Goal: Task Accomplishment & Management: Manage account settings

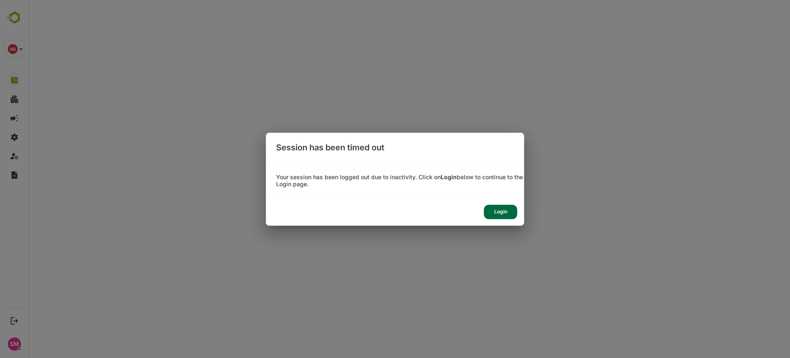
click at [508, 214] on div "Login" at bounding box center [500, 212] width 33 height 14
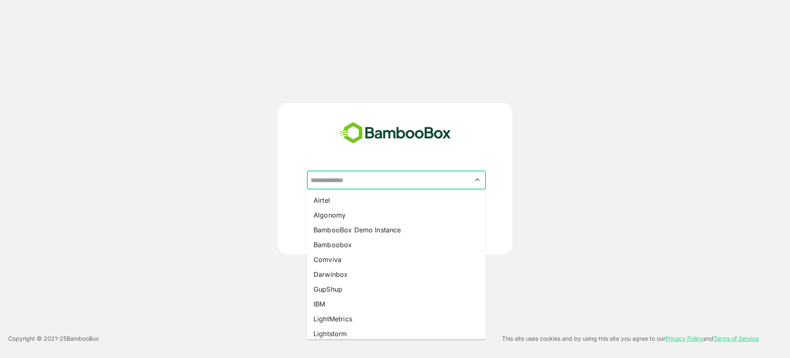
click at [380, 182] on input "text" at bounding box center [397, 180] width 176 height 16
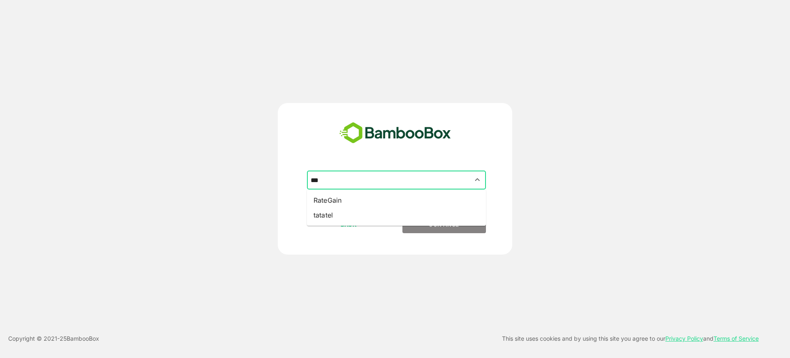
type input "*******"
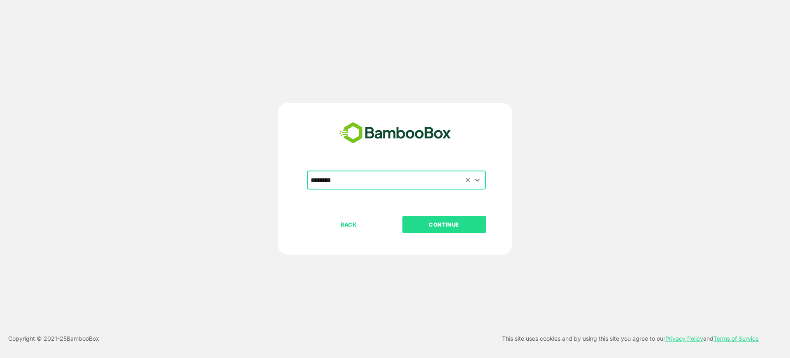
type input "********"
click at [403, 216] on button "CONTINUE" at bounding box center [445, 224] width 84 height 17
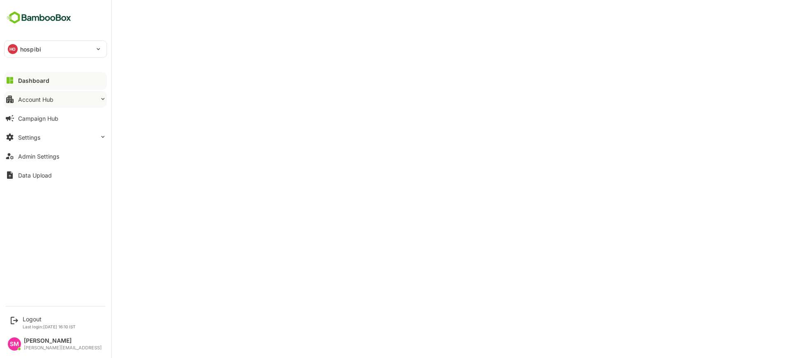
click at [70, 100] on button "Account Hub" at bounding box center [55, 99] width 103 height 16
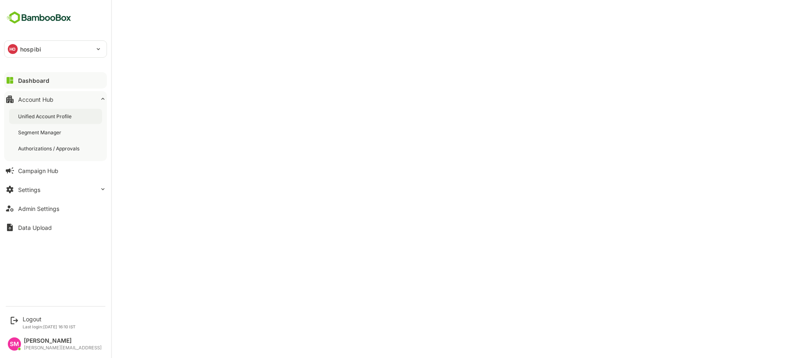
click at [72, 116] on div "Unified Account Profile" at bounding box center [45, 116] width 55 height 7
click at [51, 117] on div "Unified Account Profile" at bounding box center [46, 116] width 56 height 7
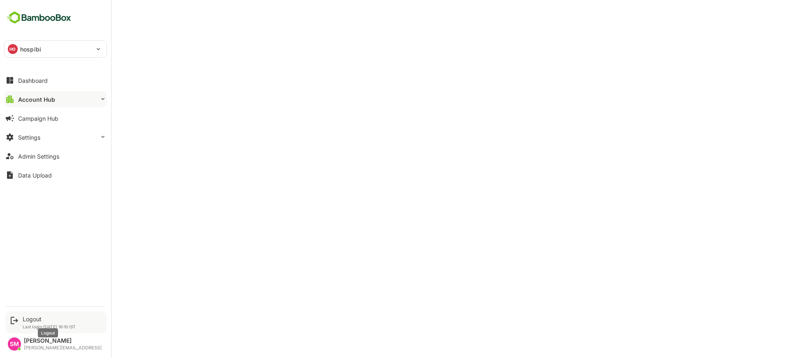
click at [33, 317] on div "Logout" at bounding box center [49, 318] width 53 height 7
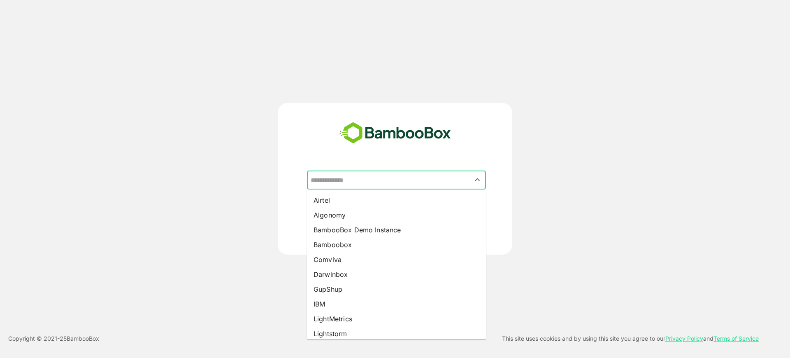
click at [348, 182] on input "text" at bounding box center [397, 180] width 176 height 16
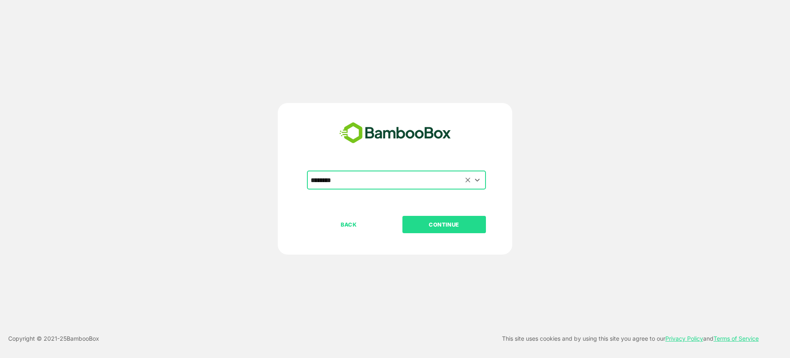
type input "********"
click at [403, 216] on button "CONTINUE" at bounding box center [445, 224] width 84 height 17
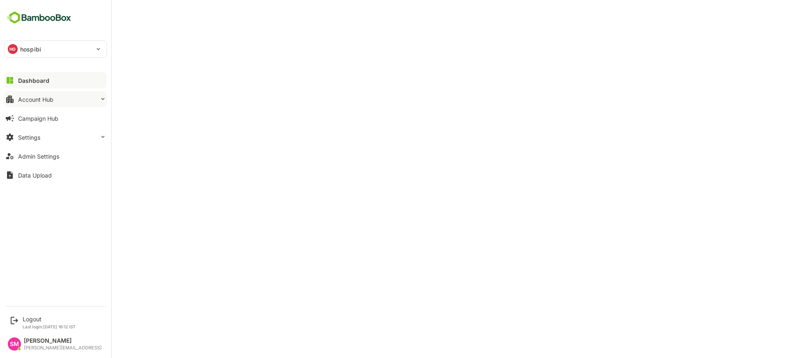
click at [59, 97] on button "Account Hub" at bounding box center [55, 99] width 103 height 16
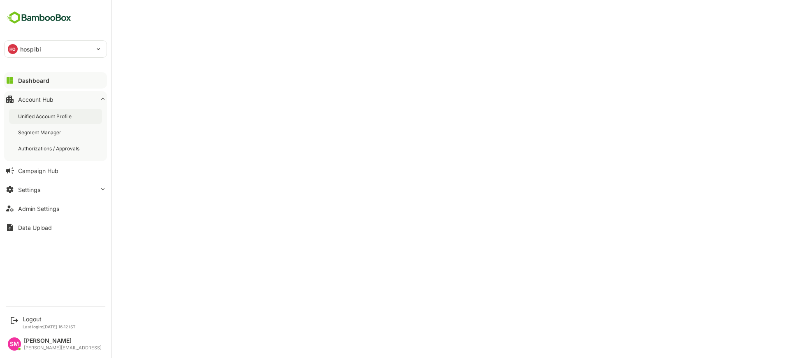
click at [49, 113] on div "Unified Account Profile" at bounding box center [45, 116] width 55 height 7
click at [14, 80] on icon at bounding box center [10, 80] width 10 height 10
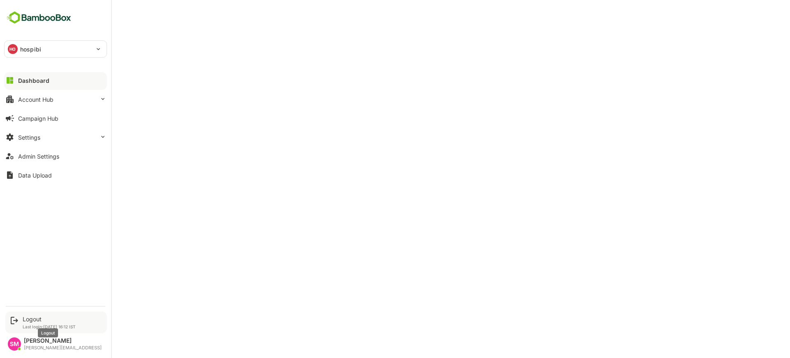
click at [47, 318] on div "Logout" at bounding box center [49, 318] width 53 height 7
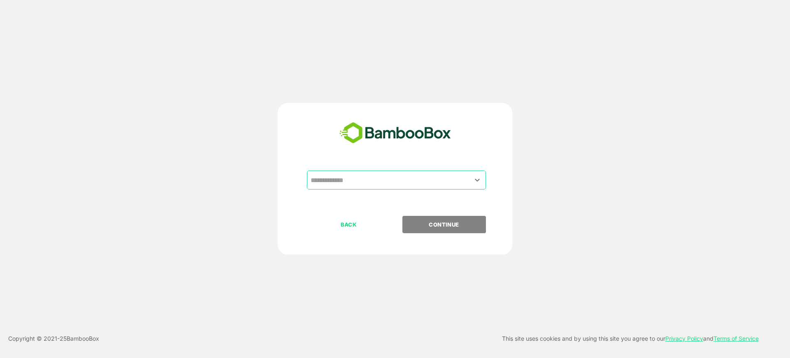
click at [406, 189] on div "​" at bounding box center [396, 179] width 179 height 19
type input "*"
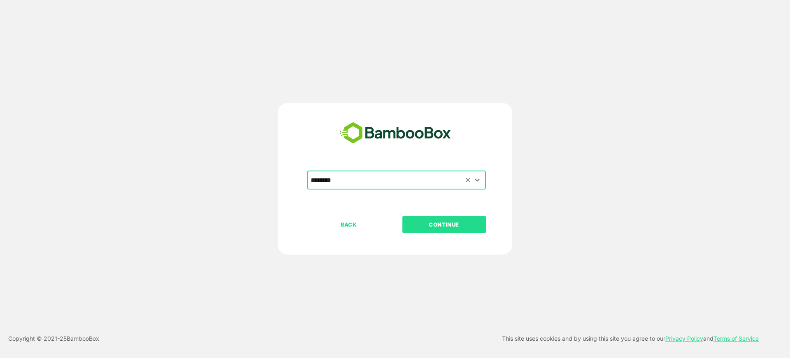
type input "********"
click at [403, 216] on button "CONTINUE" at bounding box center [445, 224] width 84 height 17
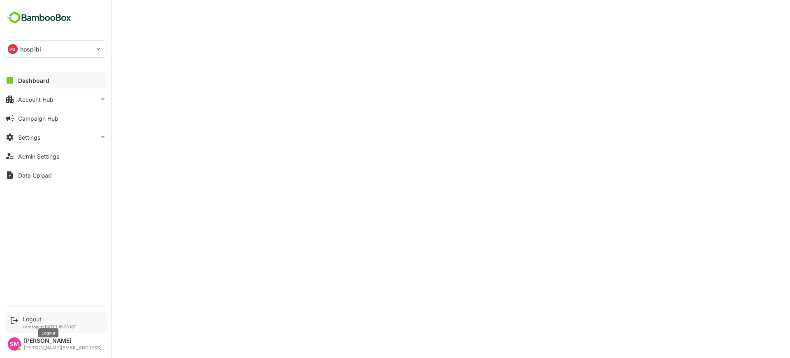
click at [36, 315] on div "Logout" at bounding box center [50, 318] width 54 height 7
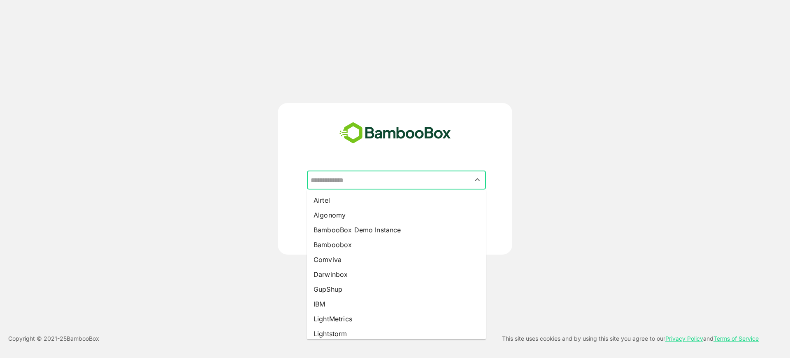
click at [394, 177] on input "text" at bounding box center [397, 180] width 176 height 16
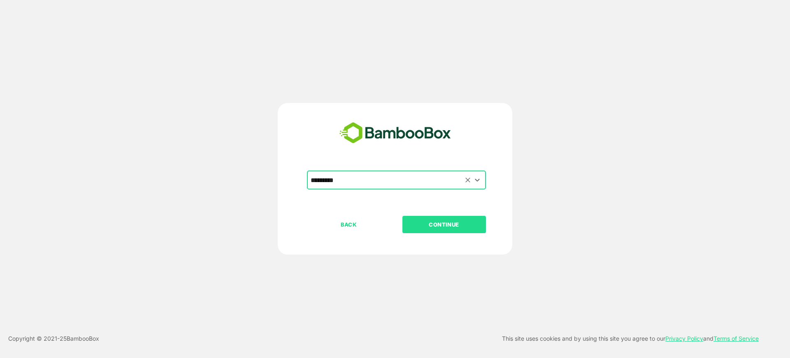
type input "*********"
click at [403, 216] on button "CONTINUE" at bounding box center [445, 224] width 84 height 17
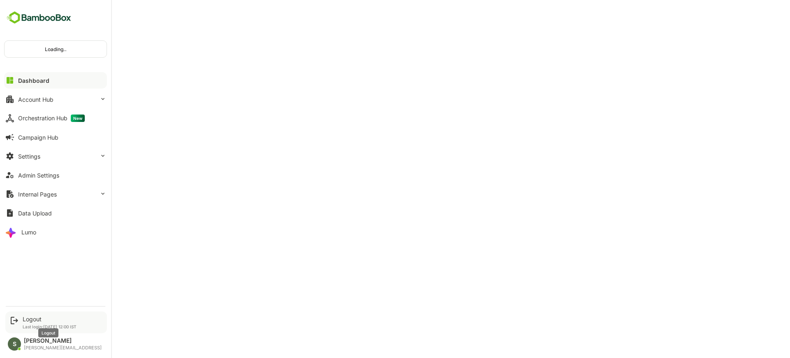
click at [33, 318] on div "Logout" at bounding box center [50, 318] width 54 height 7
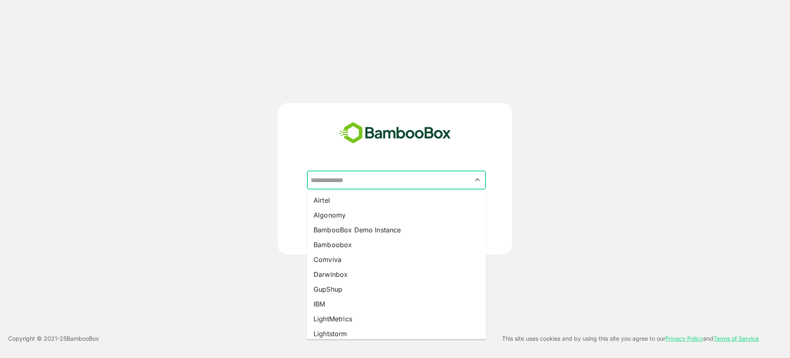
click at [356, 174] on input "text" at bounding box center [397, 180] width 176 height 16
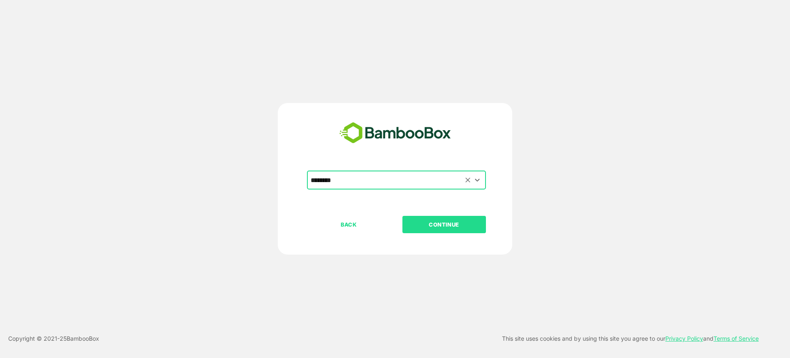
type input "********"
click at [403, 216] on button "CONTINUE" at bounding box center [445, 224] width 84 height 17
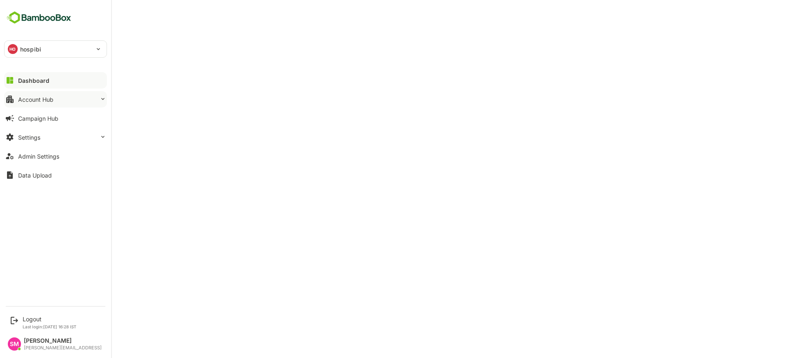
click at [55, 100] on button "Account Hub" at bounding box center [55, 99] width 103 height 16
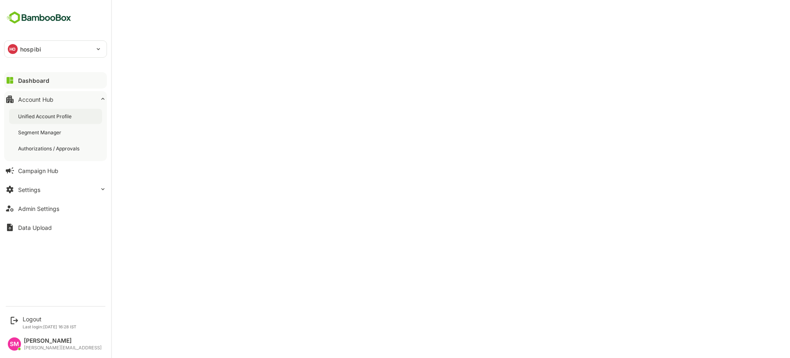
click at [59, 118] on div "Unified Account Profile" at bounding box center [45, 116] width 55 height 7
click at [33, 79] on div "Dashboard" at bounding box center [33, 80] width 30 height 7
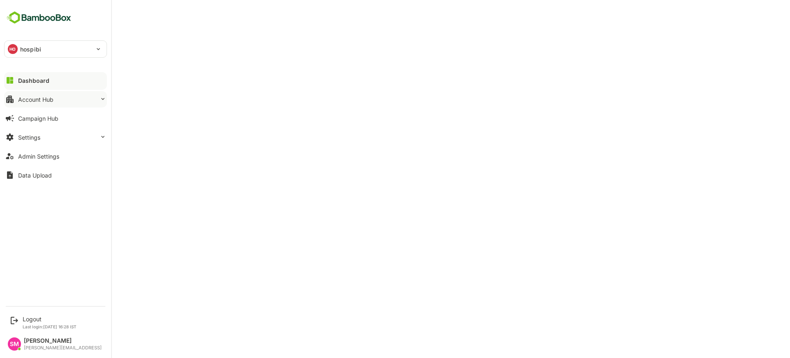
click at [61, 99] on button "Account Hub" at bounding box center [55, 99] width 103 height 16
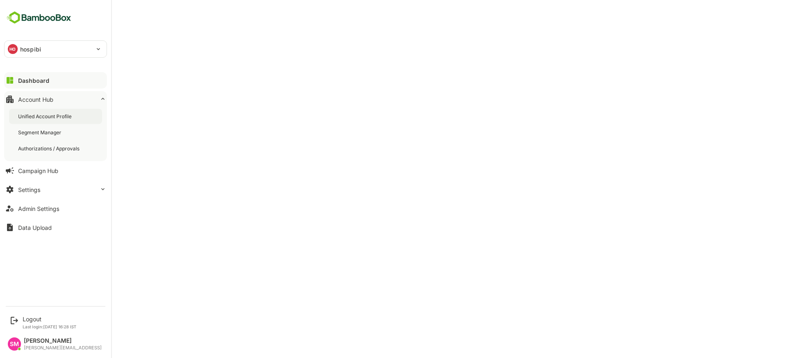
click at [68, 111] on div "Unified Account Profile" at bounding box center [55, 116] width 93 height 15
click at [46, 101] on div "Account Hub" at bounding box center [36, 99] width 37 height 7
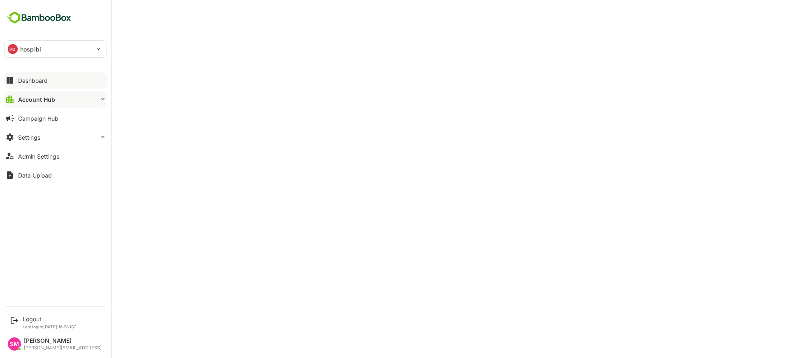
click at [47, 102] on div "Account Hub" at bounding box center [36, 99] width 37 height 7
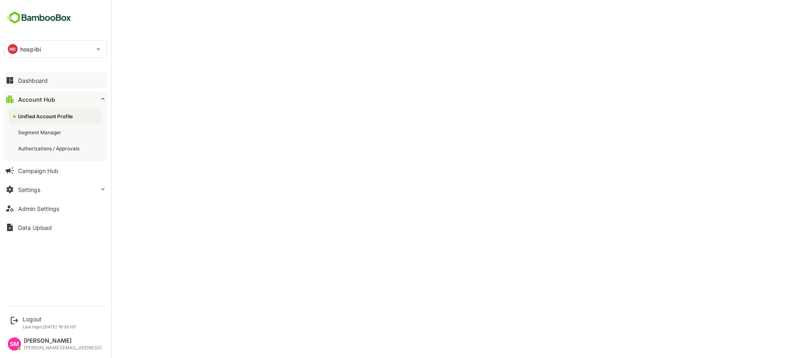
click at [50, 111] on div "Unified Account Profile" at bounding box center [55, 116] width 93 height 15
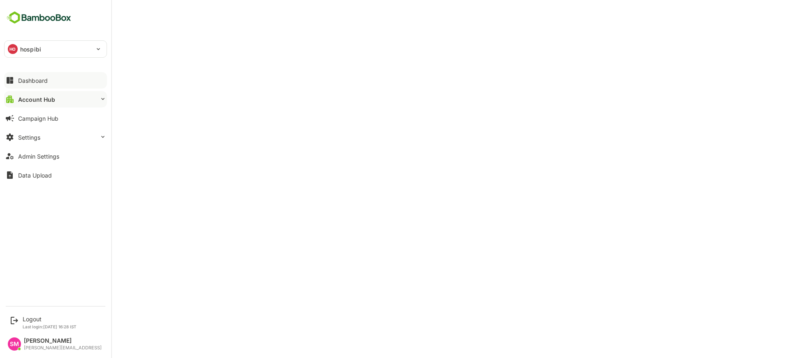
click at [32, 77] on div "Dashboard" at bounding box center [33, 80] width 30 height 7
click at [36, 17] on img at bounding box center [39, 18] width 70 height 16
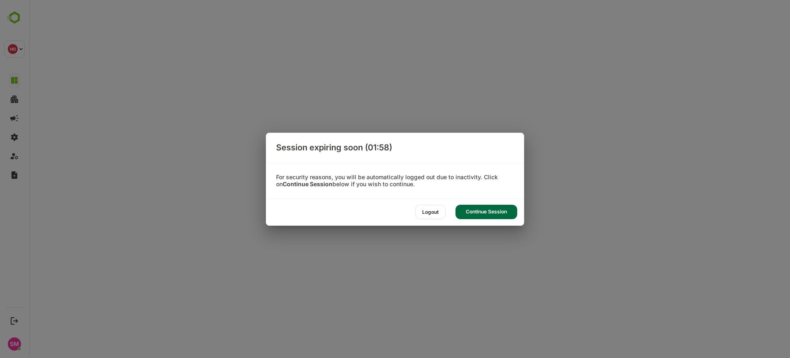
click at [488, 216] on div "Continue Session" at bounding box center [487, 212] width 62 height 14
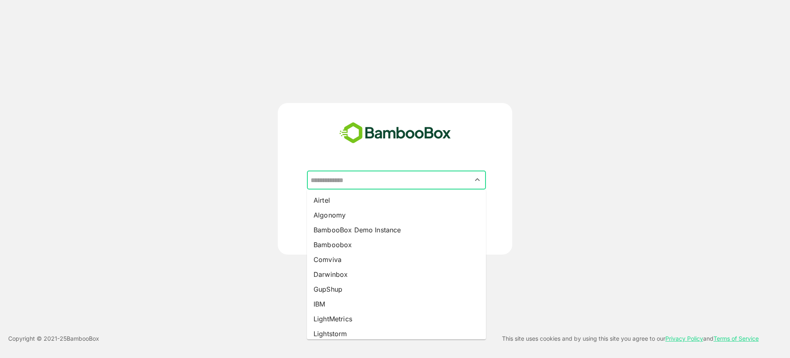
click at [421, 175] on input "text" at bounding box center [397, 180] width 176 height 16
type input "********"
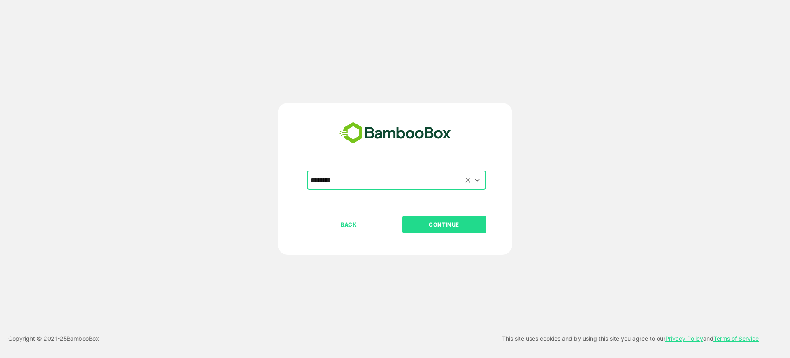
type input "********"
click at [403, 216] on button "CONTINUE" at bounding box center [445, 224] width 84 height 17
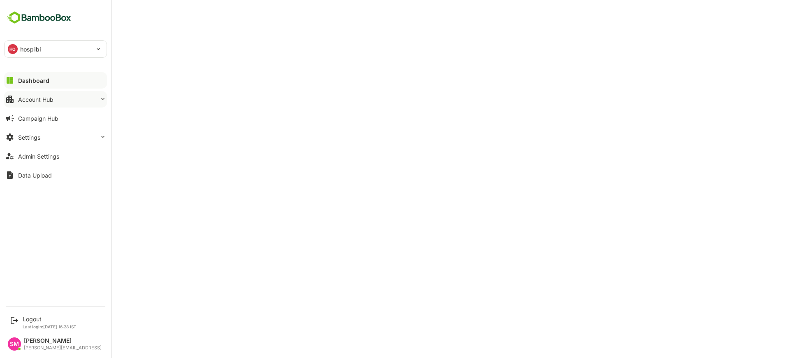
click at [56, 95] on button "Account Hub" at bounding box center [55, 99] width 103 height 16
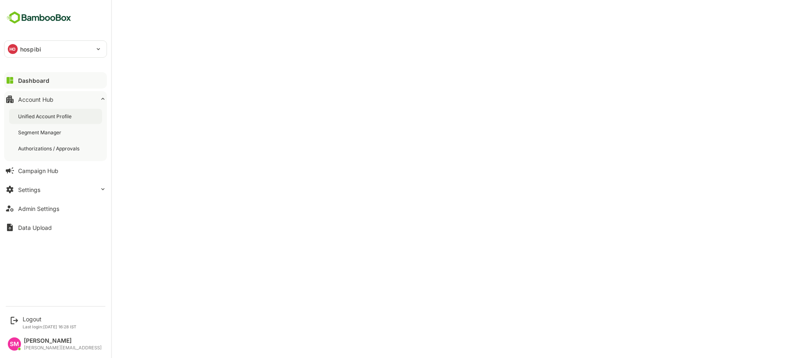
click at [63, 111] on div "Unified Account Profile" at bounding box center [55, 116] width 93 height 15
click at [40, 110] on div "Unified Account Profile" at bounding box center [55, 116] width 93 height 15
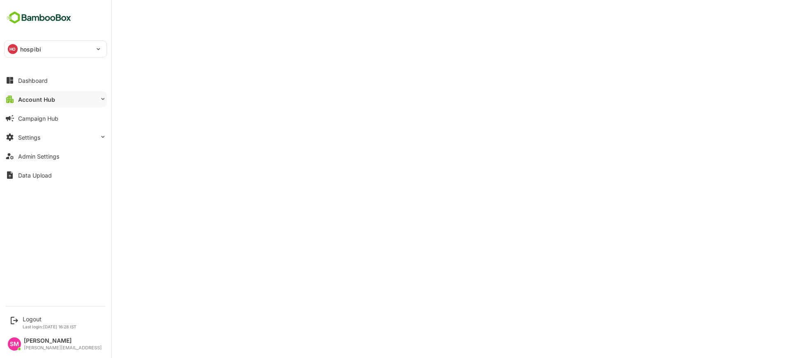
click at [40, 98] on div "Account Hub" at bounding box center [36, 99] width 37 height 7
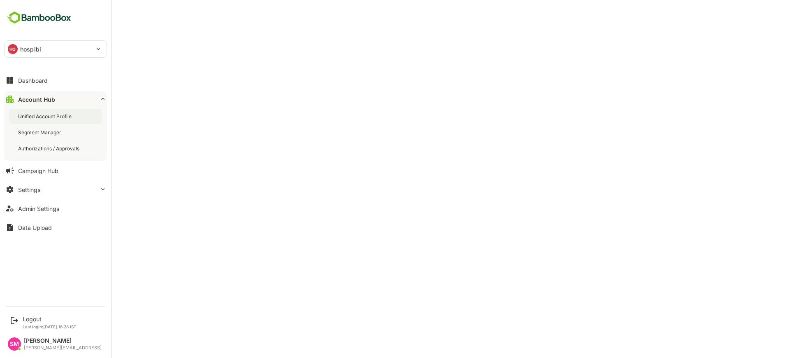
click at [51, 112] on div "Unified Account Profile" at bounding box center [55, 116] width 93 height 15
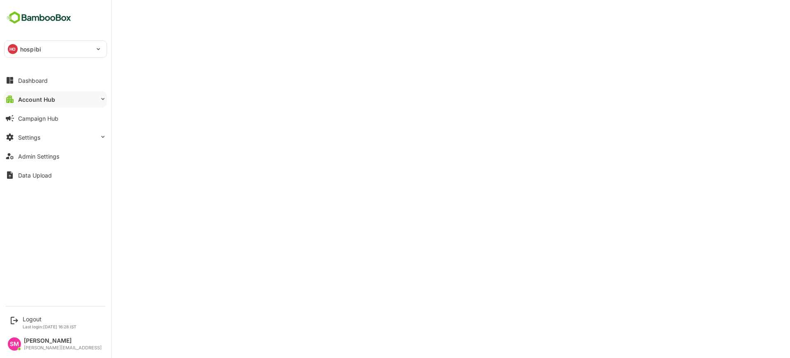
click at [51, 95] on button "Account Hub" at bounding box center [55, 99] width 103 height 16
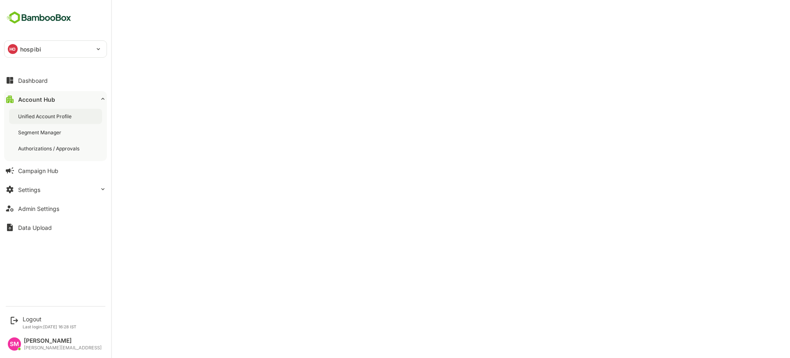
click at [52, 118] on div "Unified Account Profile" at bounding box center [45, 116] width 55 height 7
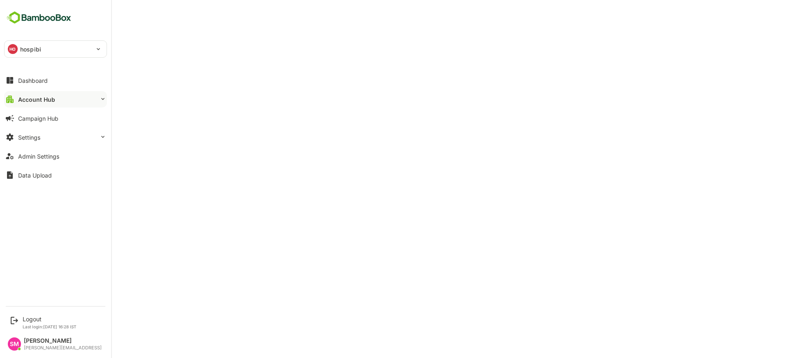
click at [37, 45] on p "hospibi" at bounding box center [30, 49] width 21 height 9
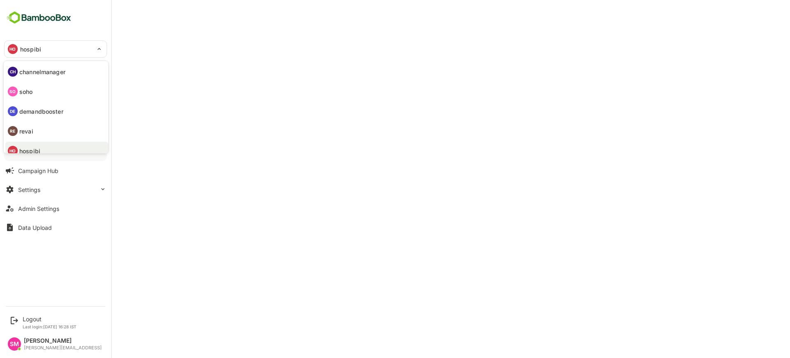
scroll to position [7, 0]
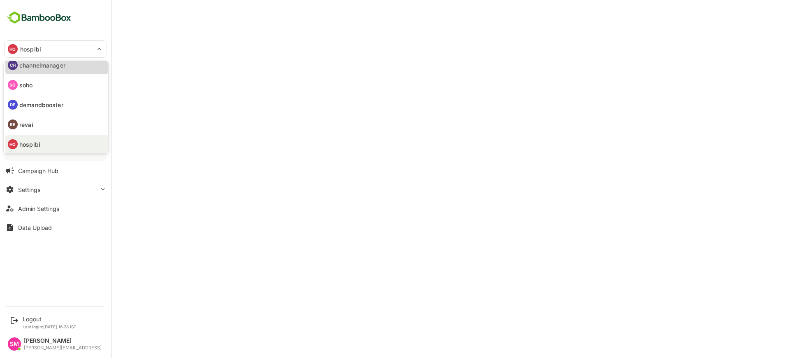
click at [60, 68] on p "channelmanager" at bounding box center [42, 65] width 46 height 9
